Goal: Transaction & Acquisition: Obtain resource

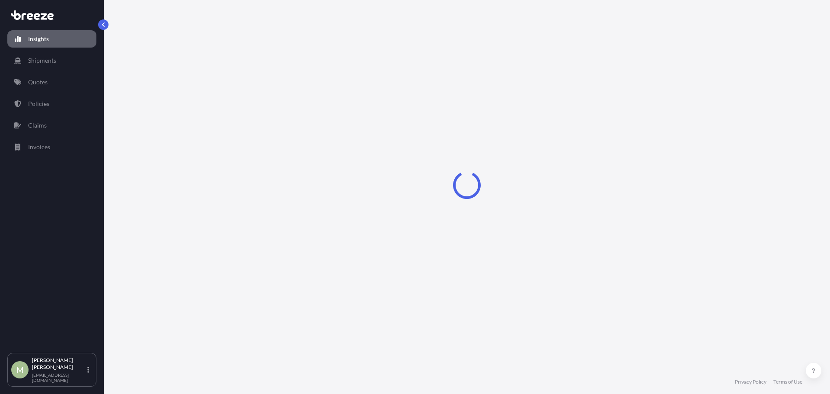
select select "2025"
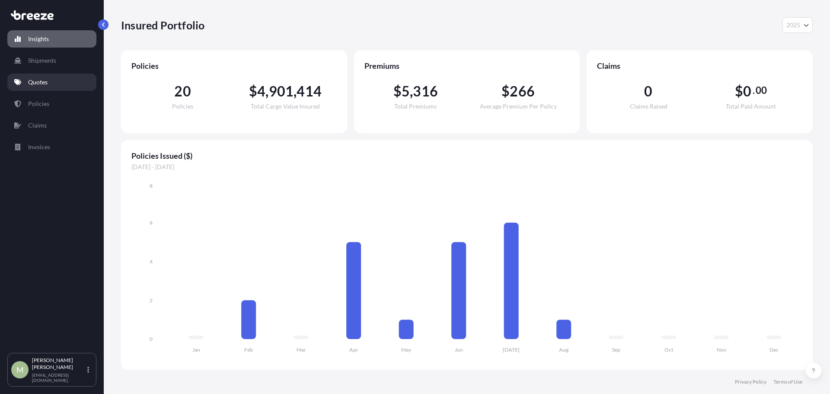
click at [51, 80] on link "Quotes" at bounding box center [51, 81] width 89 height 17
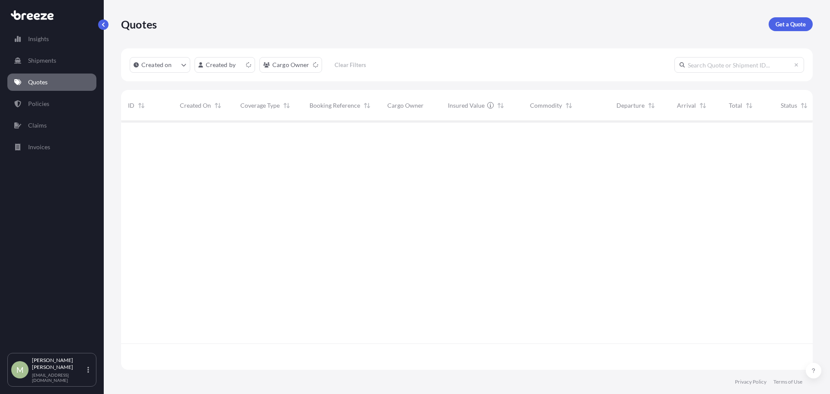
scroll to position [247, 685]
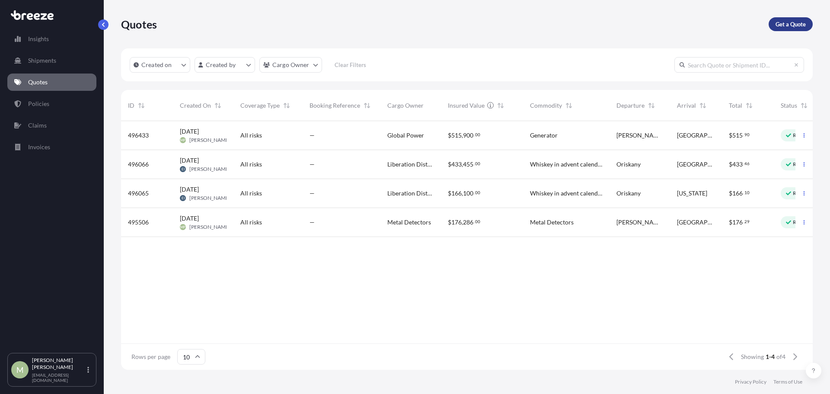
click at [797, 20] on p "Get a Quote" at bounding box center [790, 24] width 30 height 9
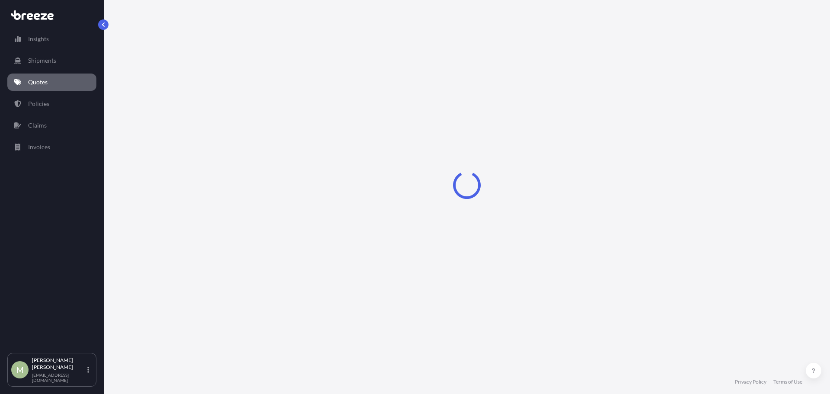
select select "Sea"
select select "1"
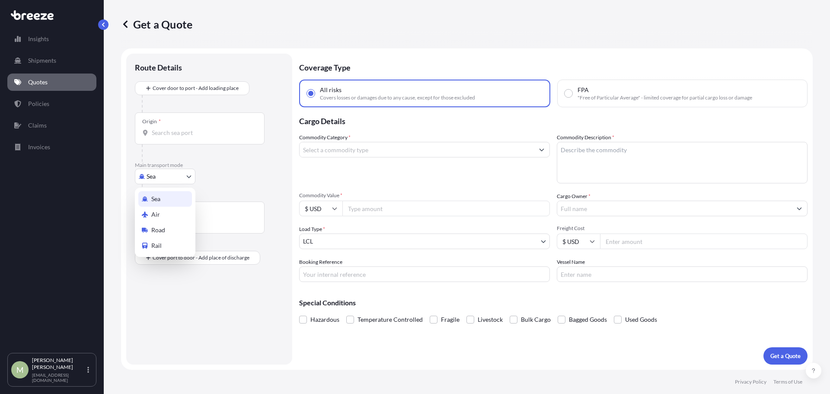
click at [177, 179] on body "Insights Shipments Quotes Policies Claims Invoices M [PERSON_NAME] [EMAIL_ADDRE…" at bounding box center [415, 197] width 830 height 394
click at [169, 230] on div "Sea Air Road Rail" at bounding box center [165, 222] width 61 height 69
select select "Road"
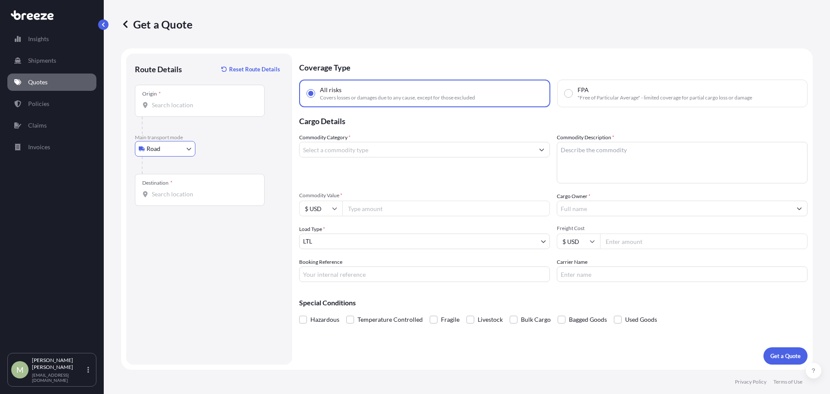
click at [201, 108] on input "Origin *" at bounding box center [203, 105] width 102 height 9
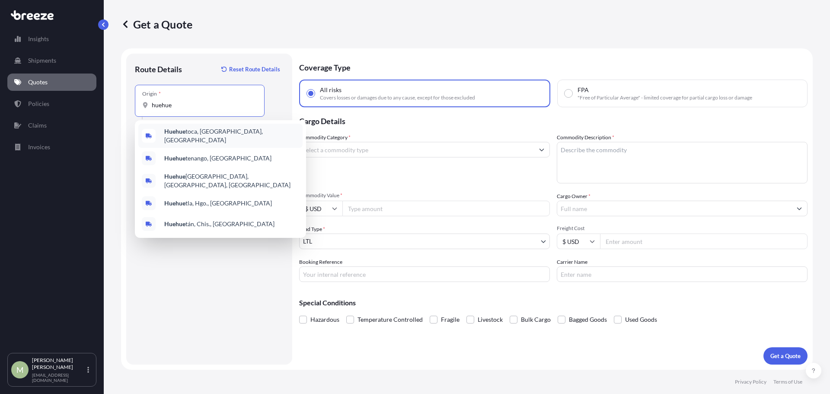
click at [199, 133] on span "Huehue toca, [GEOGRAPHIC_DATA], [GEOGRAPHIC_DATA]" at bounding box center [231, 135] width 135 height 17
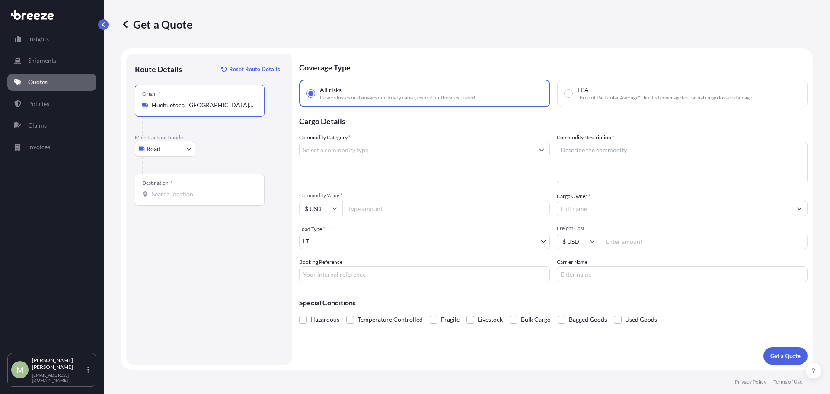
type input "Huehuetoca, [GEOGRAPHIC_DATA], [GEOGRAPHIC_DATA]"
click at [190, 188] on div "Destination *" at bounding box center [200, 190] width 130 height 32
click at [190, 190] on input "Destination *" at bounding box center [203, 194] width 102 height 9
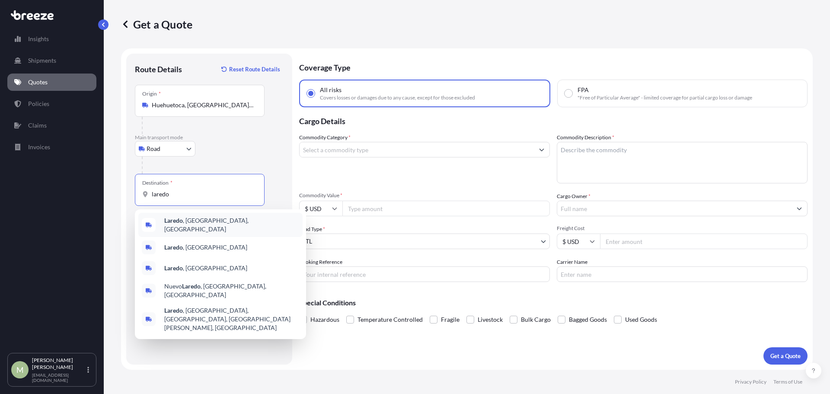
click at [208, 220] on div "[GEOGRAPHIC_DATA] , [GEOGRAPHIC_DATA], [GEOGRAPHIC_DATA]" at bounding box center [220, 225] width 164 height 24
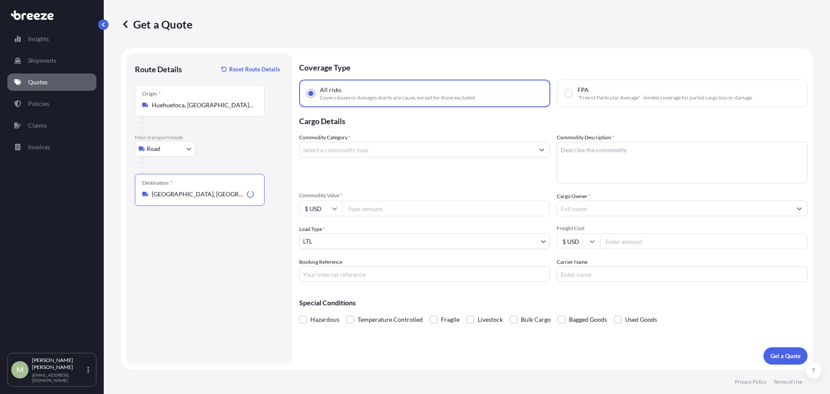
type input "[GEOGRAPHIC_DATA], [GEOGRAPHIC_DATA], [GEOGRAPHIC_DATA]"
click at [439, 151] on input "Commodity Category *" at bounding box center [417, 150] width 234 height 16
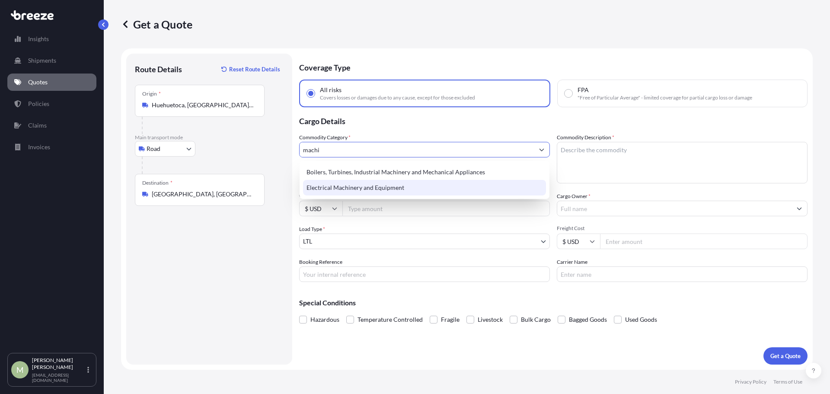
click at [450, 183] on div "Electrical Machinery and Equipment" at bounding box center [424, 188] width 243 height 16
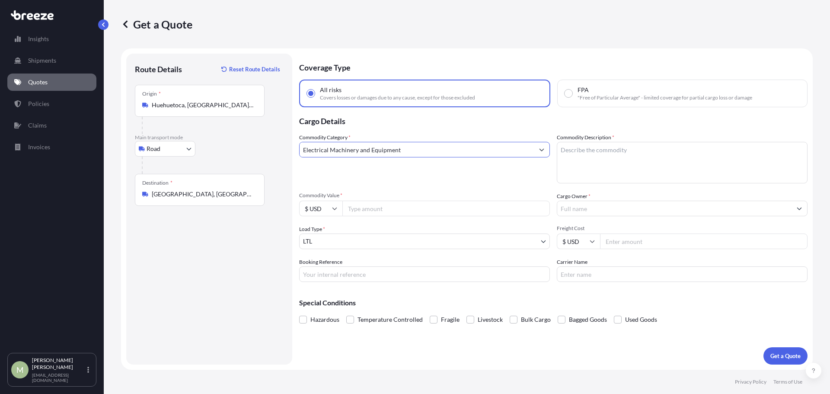
type input "Electrical Machinery and Equipment"
click at [398, 207] on input "Commodity Value *" at bounding box center [445, 209] width 207 height 16
type input "250000"
click at [669, 165] on textarea "Commodity Description *" at bounding box center [682, 162] width 251 height 41
type textarea "Transformer"
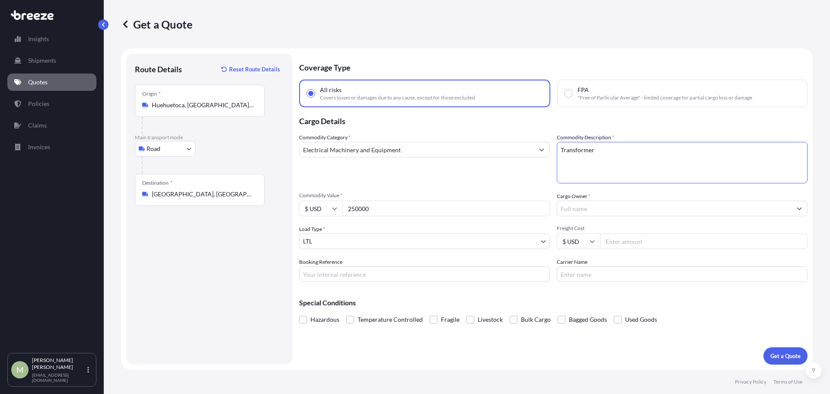
click at [605, 210] on input "Cargo Owner *" at bounding box center [674, 209] width 234 height 16
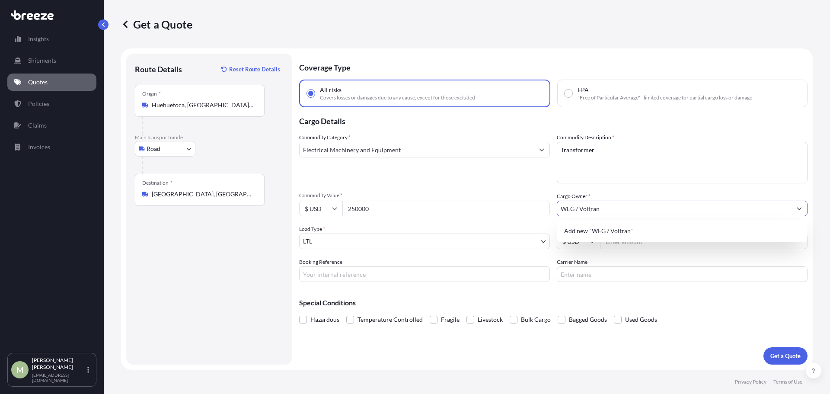
type input "WEG / Voltran"
click at [367, 240] on body "1 option available. 0 options available. 1 option available. Insights Shipments…" at bounding box center [415, 197] width 830 height 394
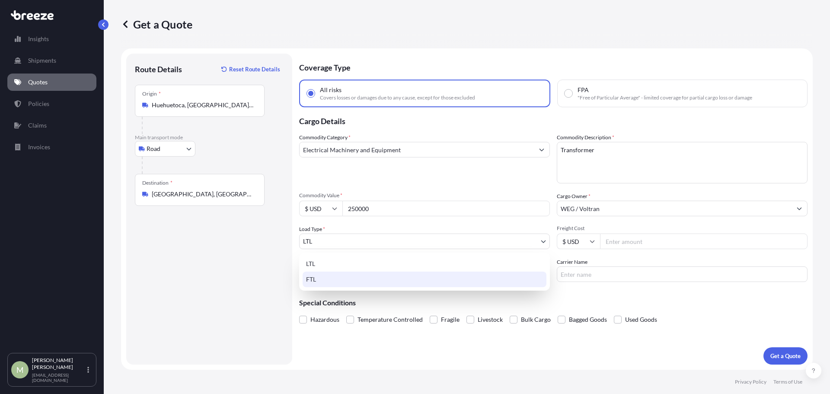
click at [324, 276] on div "FTL" at bounding box center [425, 279] width 244 height 16
select select "2"
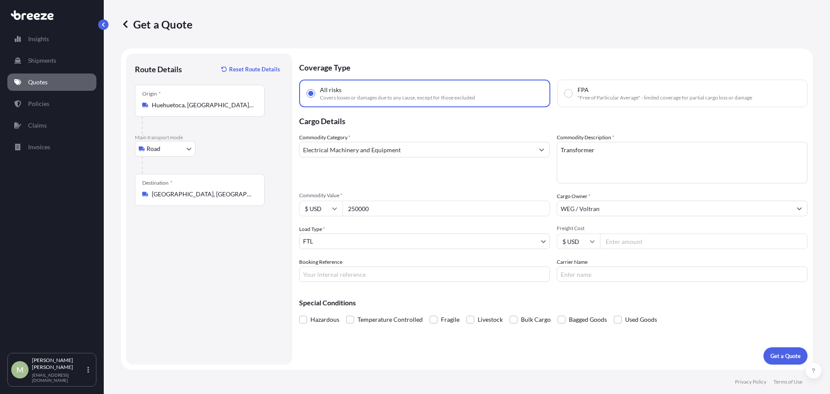
click at [444, 356] on div "Coverage Type All risks Covers losses or damages due to any cause, except for t…" at bounding box center [553, 209] width 508 height 311
click at [663, 248] on input "Freight Cost" at bounding box center [703, 241] width 207 height 16
type input "10000"
click at [788, 357] on p "Get a Quote" at bounding box center [785, 355] width 30 height 9
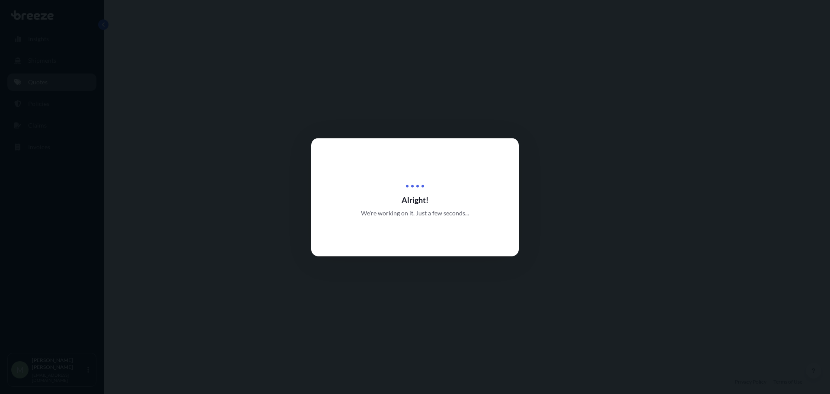
select select "Road"
select select "2"
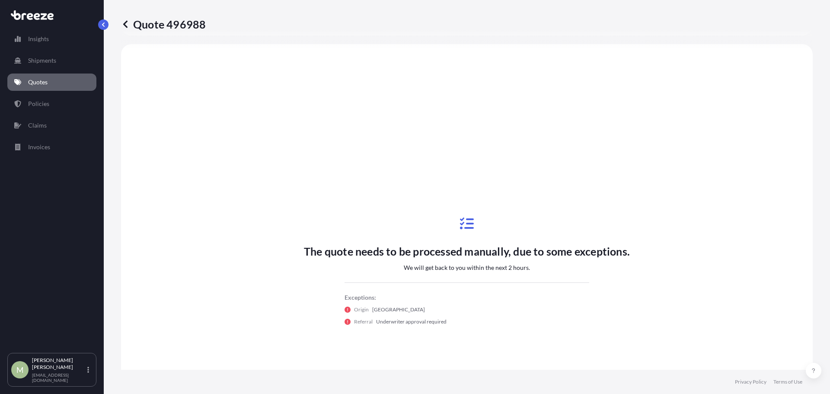
scroll to position [314, 0]
